Goal: Communication & Community: Answer question/provide support

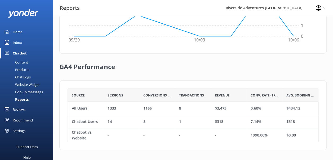
scroll to position [49, 247]
click at [19, 31] on div "Home" at bounding box center [18, 32] width 10 height 11
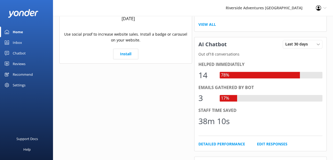
click at [21, 43] on div "Inbox" at bounding box center [17, 42] width 9 height 11
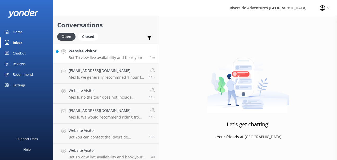
click at [81, 59] on p "Bot: To view live availability and book your tour, please visit [URL][DOMAIN_NA…" at bounding box center [107, 57] width 77 height 5
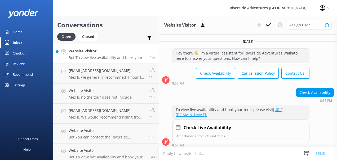
scroll to position [2, 0]
